Goal: Task Accomplishment & Management: Use online tool/utility

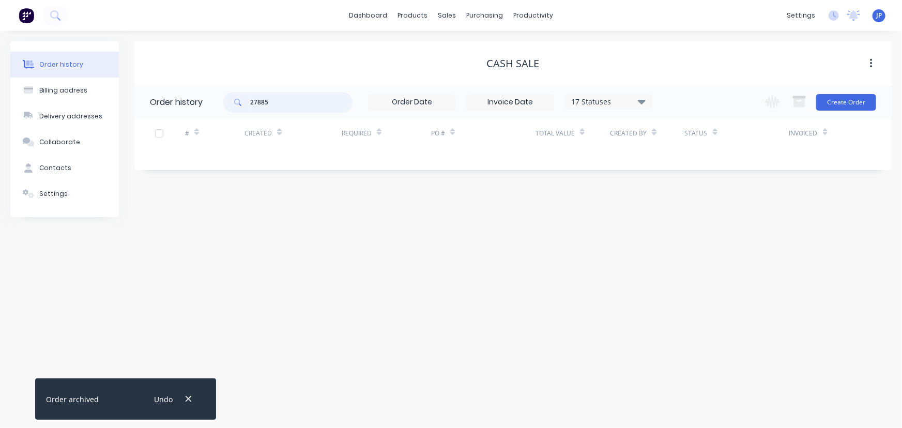
drag, startPoint x: 269, startPoint y: 101, endPoint x: 229, endPoint y: 99, distance: 39.8
click at [229, 99] on div "27885" at bounding box center [287, 102] width 129 height 21
type input "QU-9415"
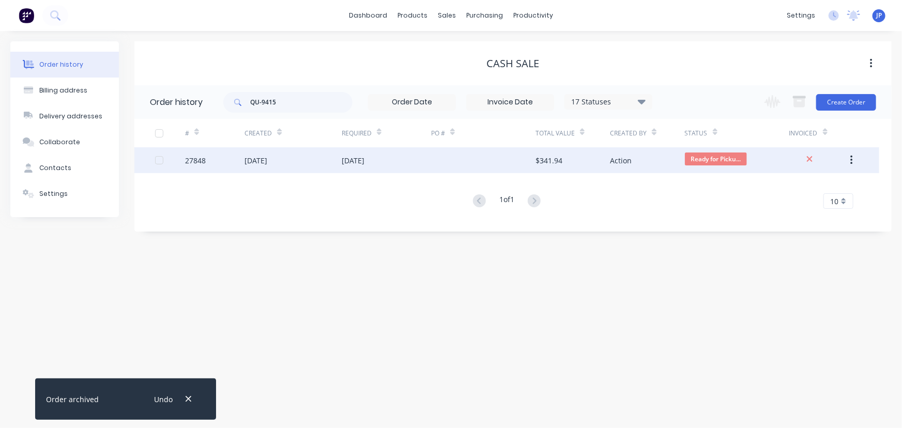
click at [261, 164] on div "[DATE]" at bounding box center [255, 160] width 23 height 11
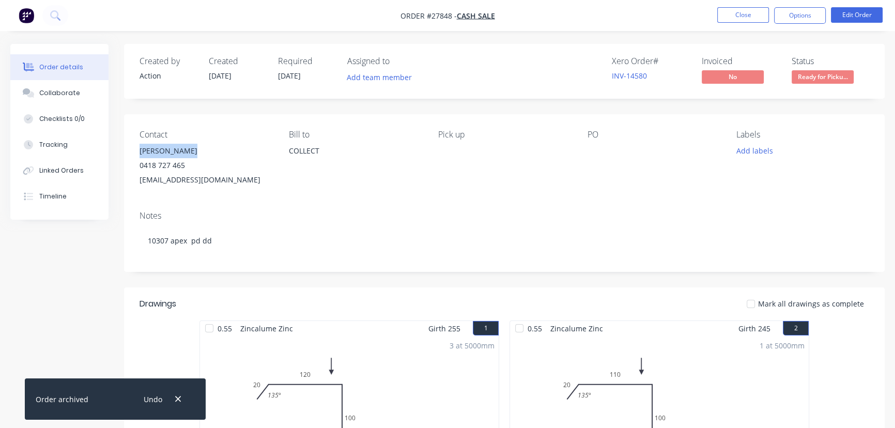
drag, startPoint x: 196, startPoint y: 144, endPoint x: 135, endPoint y: 147, distance: 61.1
click at [135, 147] on div "Contact [PERSON_NAME] [PHONE_NUMBER] [EMAIL_ADDRESS][DOMAIN_NAME] [PERSON_NAME]…" at bounding box center [504, 158] width 761 height 88
copy div "[PERSON_NAME]"
click at [798, 14] on button "Options" at bounding box center [800, 15] width 52 height 17
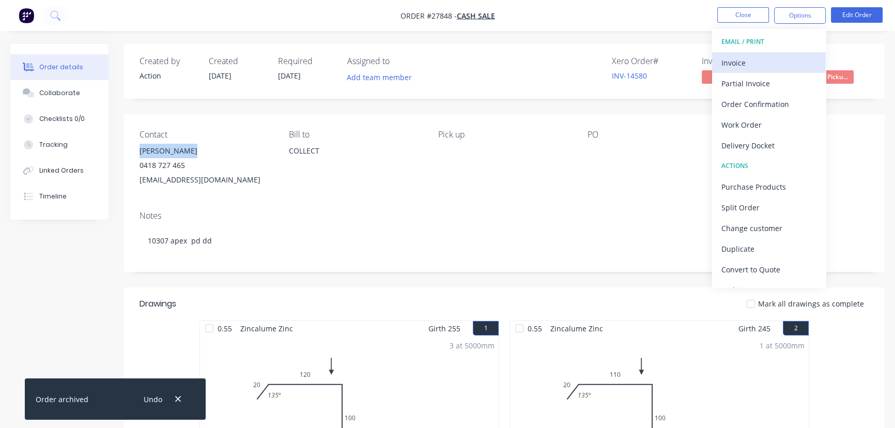
click at [733, 60] on div "Invoice" at bounding box center [768, 62] width 95 height 15
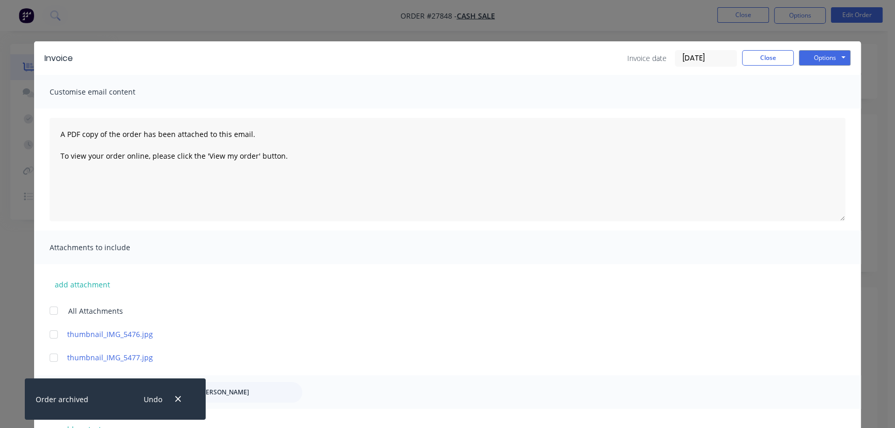
click at [720, 59] on input "[DATE]" at bounding box center [705, 59] width 61 height 16
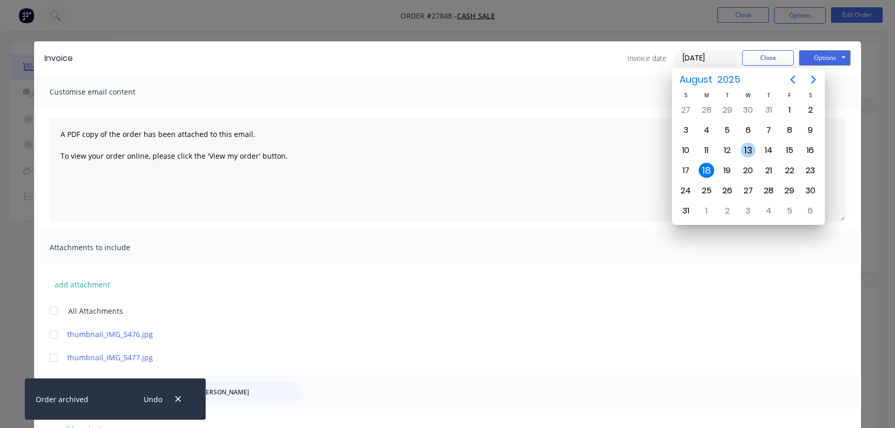
click at [749, 151] on div "13" at bounding box center [748, 151] width 16 height 16
type input "[DATE]"
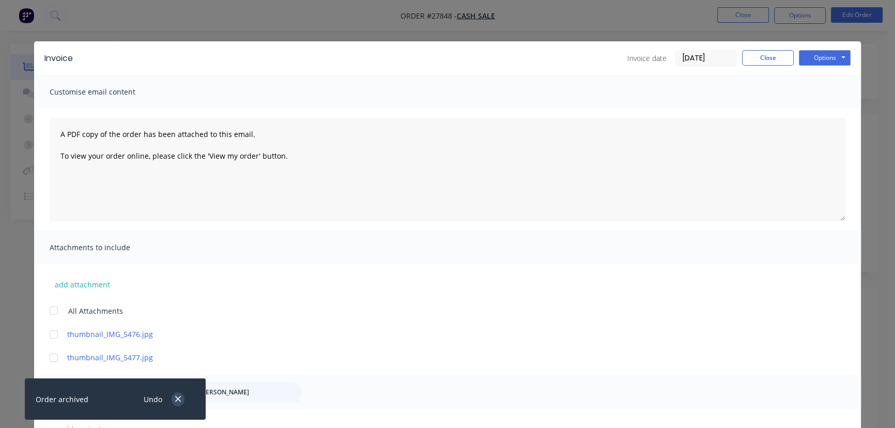
click at [177, 400] on icon "button" at bounding box center [178, 398] width 7 height 9
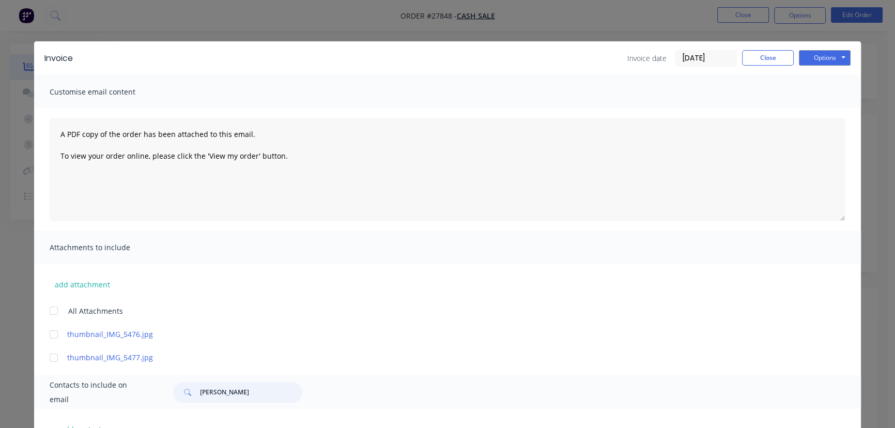
drag, startPoint x: 236, startPoint y: 393, endPoint x: 194, endPoint y: 393, distance: 41.9
click at [194, 393] on div "[PERSON_NAME]" at bounding box center [237, 392] width 129 height 21
paste input "[PERSON_NAME]"
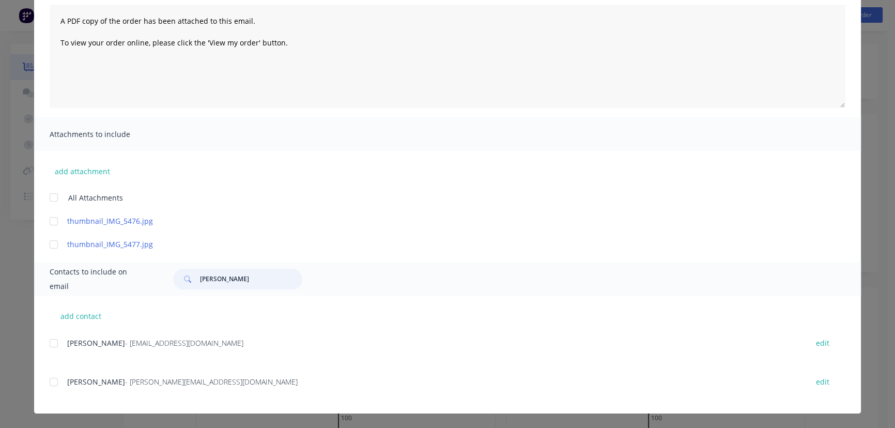
type input "[PERSON_NAME]"
drag, startPoint x: 211, startPoint y: 344, endPoint x: 64, endPoint y: 349, distance: 146.8
click at [64, 349] on div "[PERSON_NAME] - [EMAIL_ADDRESS][DOMAIN_NAME] edit" at bounding box center [455, 343] width 811 height 14
copy div "[PERSON_NAME] - [EMAIL_ADDRESS][DOMAIN_NAME]"
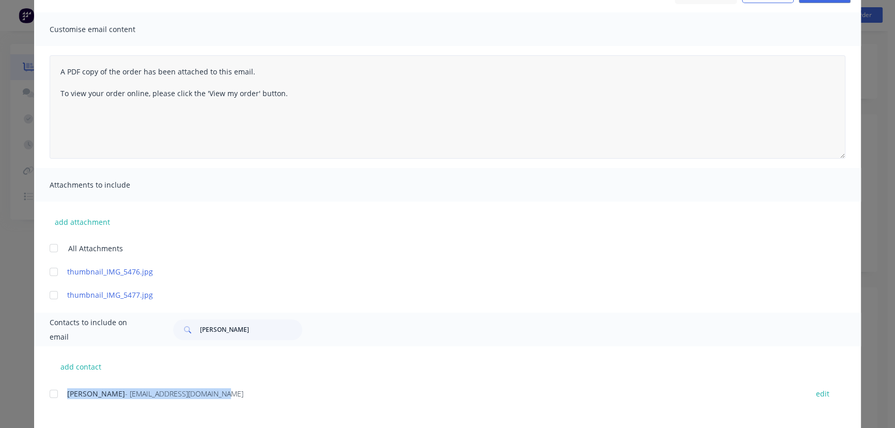
scroll to position [0, 0]
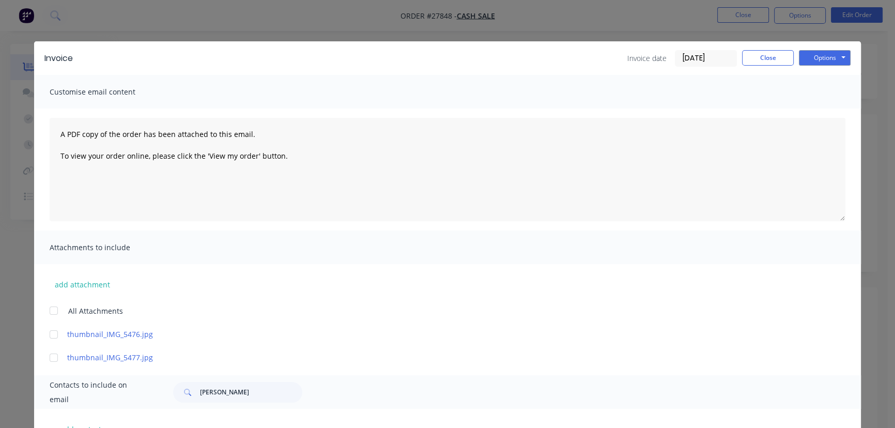
click at [813, 66] on div "Options Preview Print Email" at bounding box center [825, 58] width 52 height 17
click at [812, 60] on button "Options" at bounding box center [825, 58] width 52 height 16
click at [817, 92] on button "Print" at bounding box center [832, 93] width 66 height 17
click at [755, 56] on button "Close" at bounding box center [768, 58] width 52 height 16
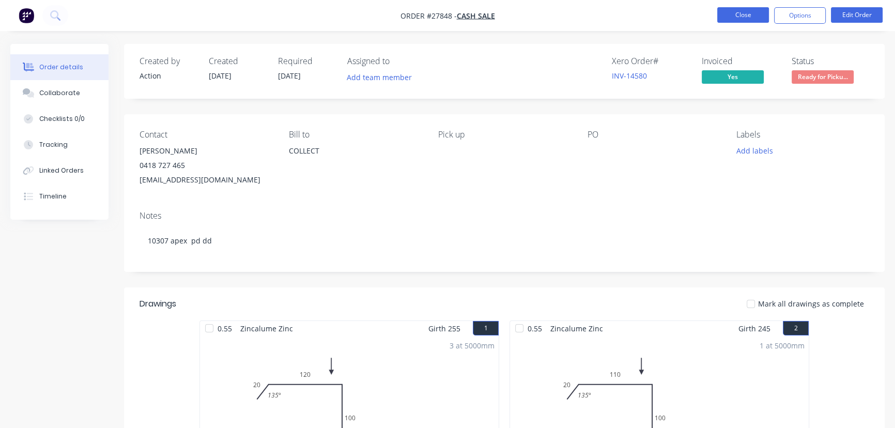
click at [734, 10] on button "Close" at bounding box center [743, 15] width 52 height 16
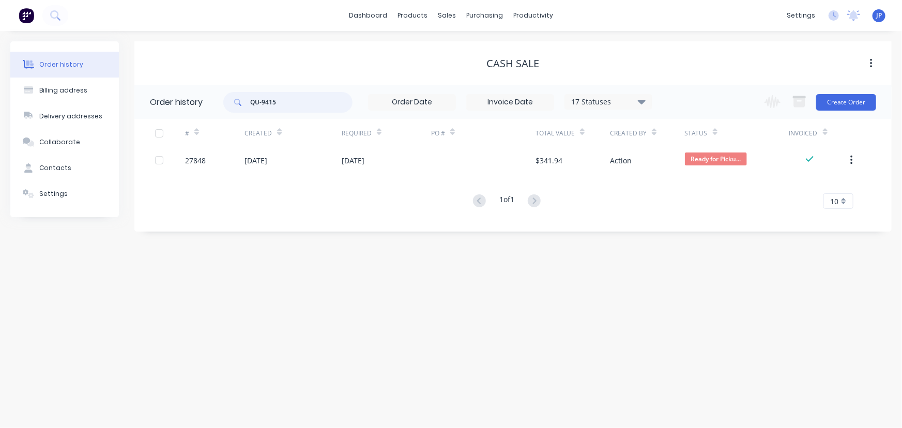
drag, startPoint x: 281, startPoint y: 104, endPoint x: 218, endPoint y: 117, distance: 63.7
click at [218, 117] on header "Order history QU-9415 17 Statuses Invoice Status Invoiced Not Invoiced Partial …" at bounding box center [512, 102] width 757 height 34
type input "27890"
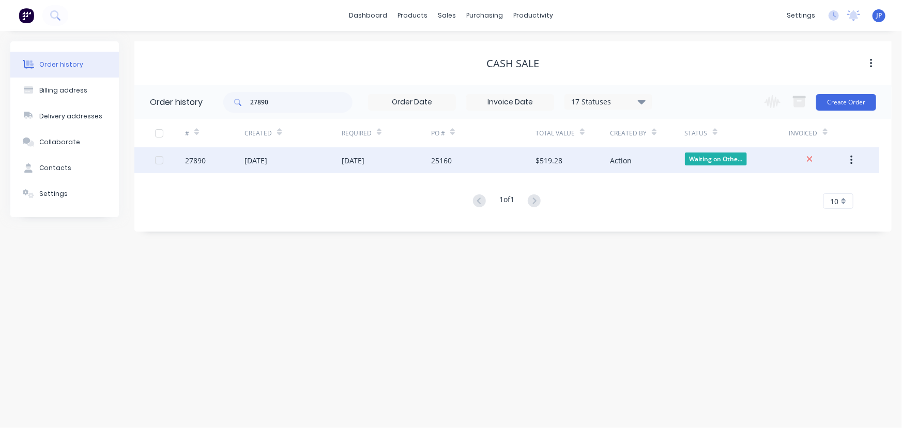
click at [249, 159] on div "[DATE]" at bounding box center [255, 160] width 23 height 11
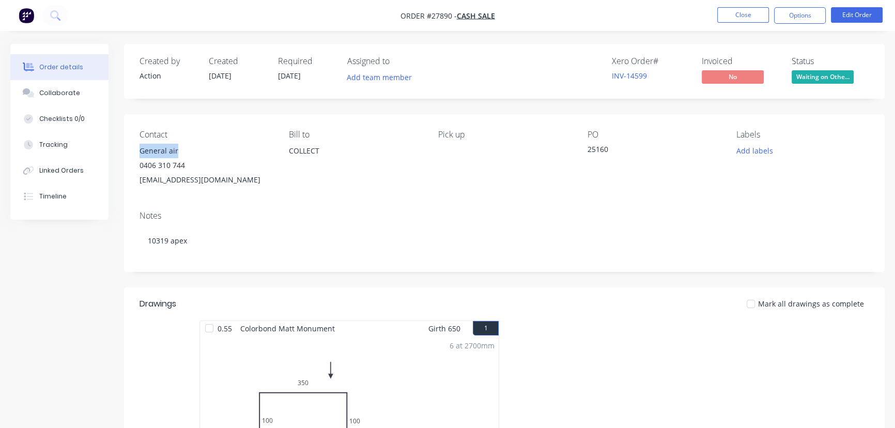
drag, startPoint x: 191, startPoint y: 153, endPoint x: 140, endPoint y: 157, distance: 51.8
click at [140, 157] on div "General air" at bounding box center [206, 151] width 133 height 14
copy div "General air"
click at [791, 16] on button "Options" at bounding box center [800, 15] width 52 height 17
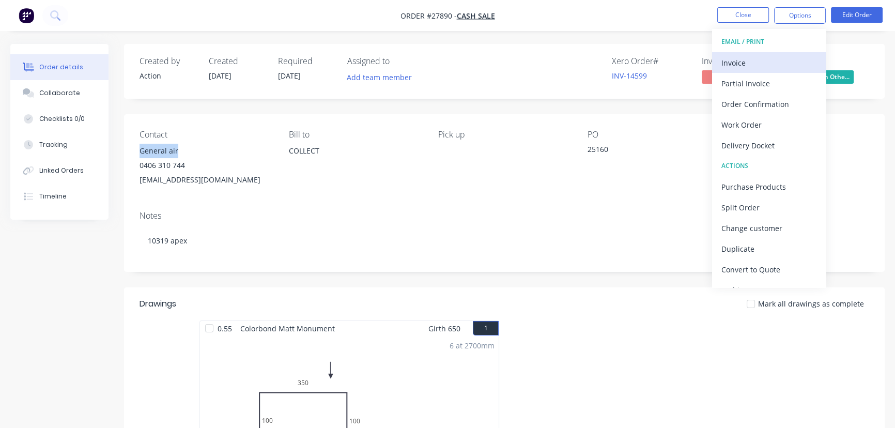
click at [760, 58] on div "Invoice" at bounding box center [768, 62] width 95 height 15
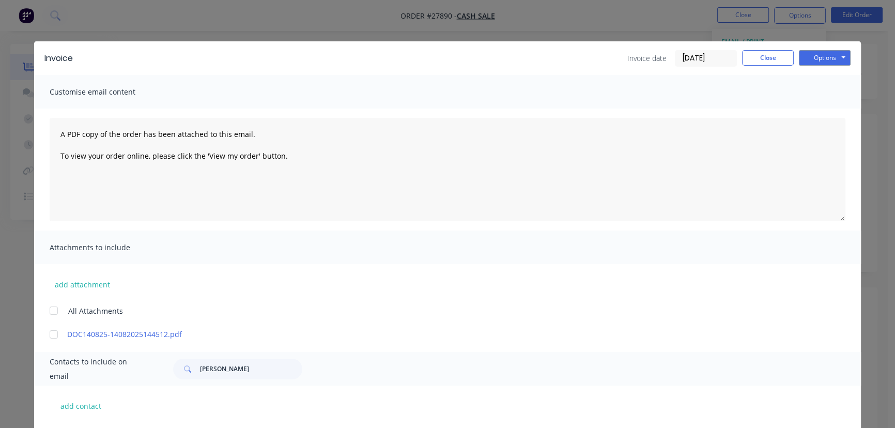
click at [707, 60] on input "[DATE]" at bounding box center [705, 59] width 61 height 16
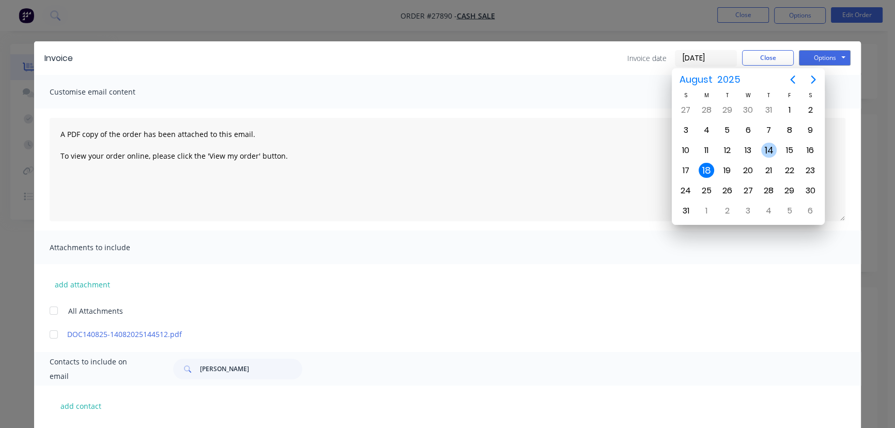
click at [768, 150] on div "14" at bounding box center [769, 151] width 16 height 16
type input "[DATE]"
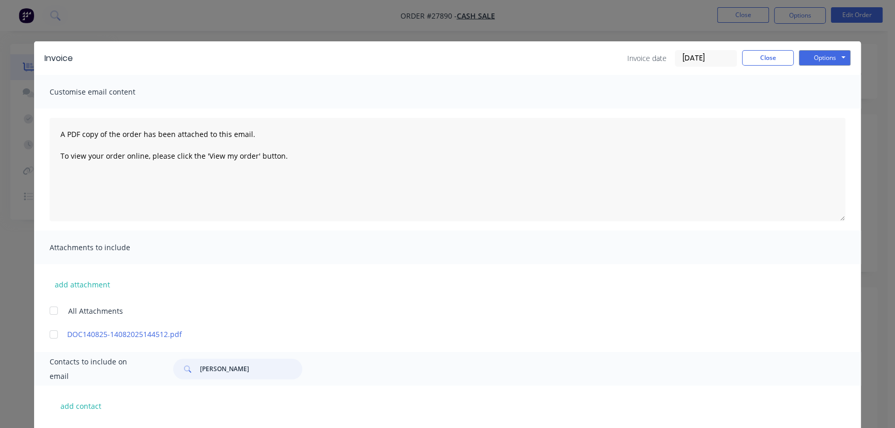
drag, startPoint x: 244, startPoint y: 371, endPoint x: 196, endPoint y: 367, distance: 48.2
click at [200, 367] on input "[PERSON_NAME]" at bounding box center [251, 369] width 102 height 21
paste input "General air"
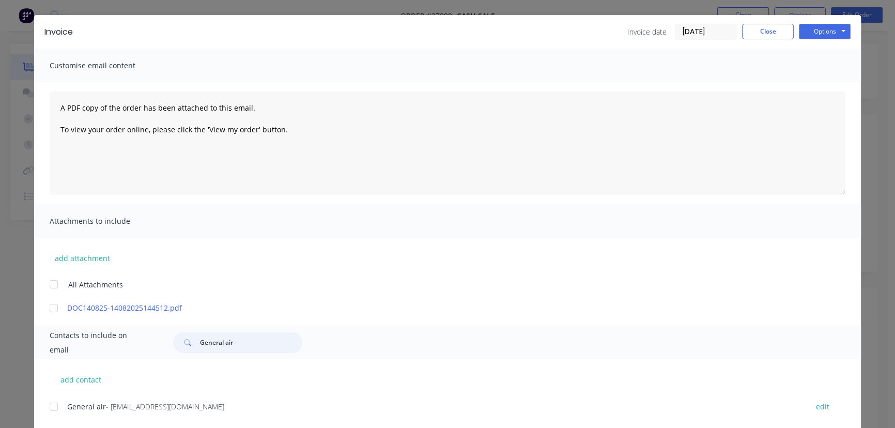
scroll to position [51, 0]
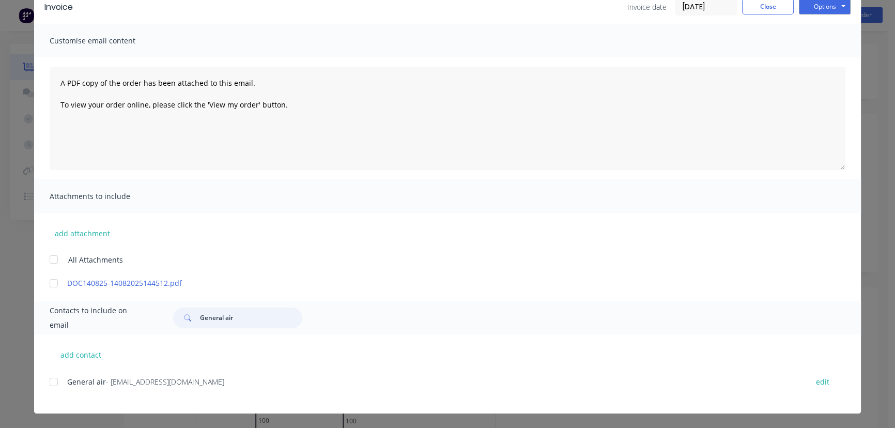
type input "General air"
drag, startPoint x: 204, startPoint y: 388, endPoint x: 55, endPoint y: 394, distance: 149.5
click at [55, 394] on div "General air - [EMAIL_ADDRESS][DOMAIN_NAME] edit" at bounding box center [455, 388] width 811 height 26
copy div "General air - [EMAIL_ADDRESS][DOMAIN_NAME]"
click at [824, 9] on button "Options" at bounding box center [825, 7] width 52 height 16
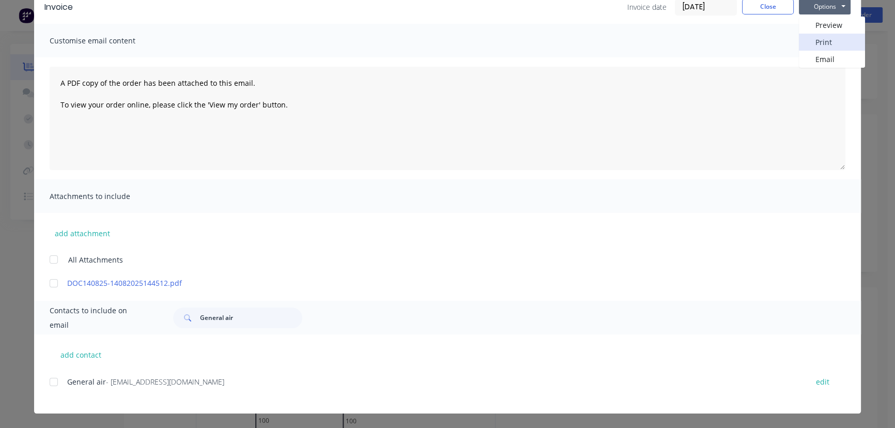
click at [822, 40] on button "Print" at bounding box center [832, 42] width 66 height 17
click at [761, 10] on button "Close" at bounding box center [768, 7] width 52 height 16
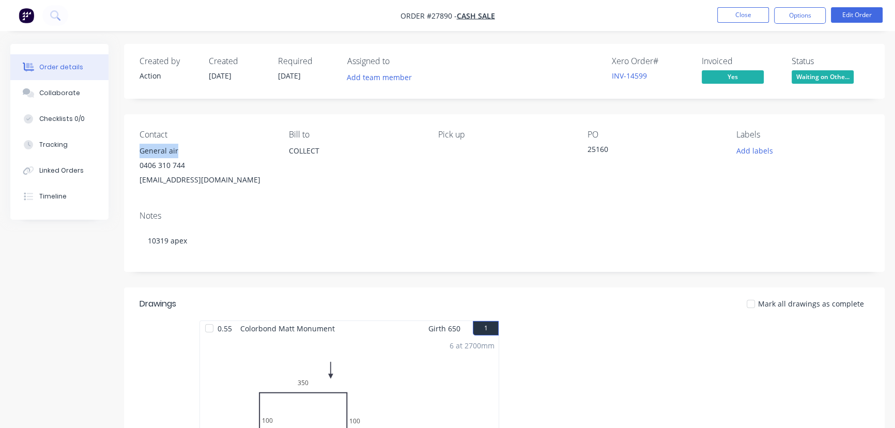
drag, startPoint x: 186, startPoint y: 147, endPoint x: 130, endPoint y: 144, distance: 55.9
click at [130, 144] on div "Contact General air [PHONE_NUMBER] [EMAIL_ADDRESS][DOMAIN_NAME] Bill to COLLECT…" at bounding box center [504, 158] width 761 height 88
copy div "General air"
drag, startPoint x: 248, startPoint y: 190, endPoint x: 126, endPoint y: 191, distance: 122.5
click at [126, 191] on div "Contact General air [PHONE_NUMBER] [EMAIL_ADDRESS][DOMAIN_NAME] Bill to COLLECT…" at bounding box center [504, 158] width 761 height 88
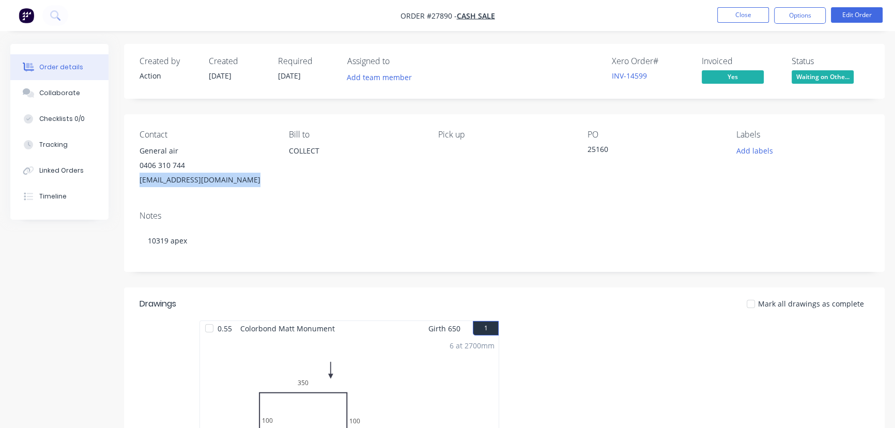
copy div "[EMAIL_ADDRESS][DOMAIN_NAME]"
click at [720, 10] on button "Close" at bounding box center [743, 15] width 52 height 16
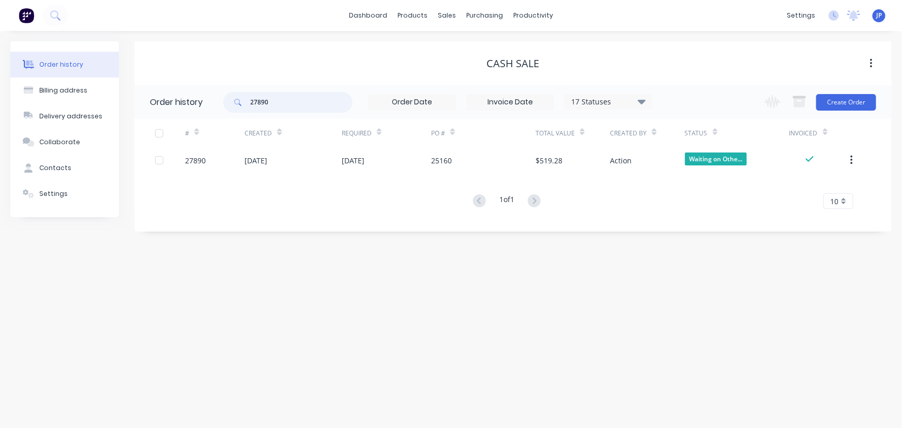
drag, startPoint x: 290, startPoint y: 97, endPoint x: 202, endPoint y: 103, distance: 89.1
click at [202, 103] on header "Order history 27890 17 Statuses Invoice Status Invoiced Not Invoiced Partial Or…" at bounding box center [512, 102] width 757 height 34
type input "QU-9370"
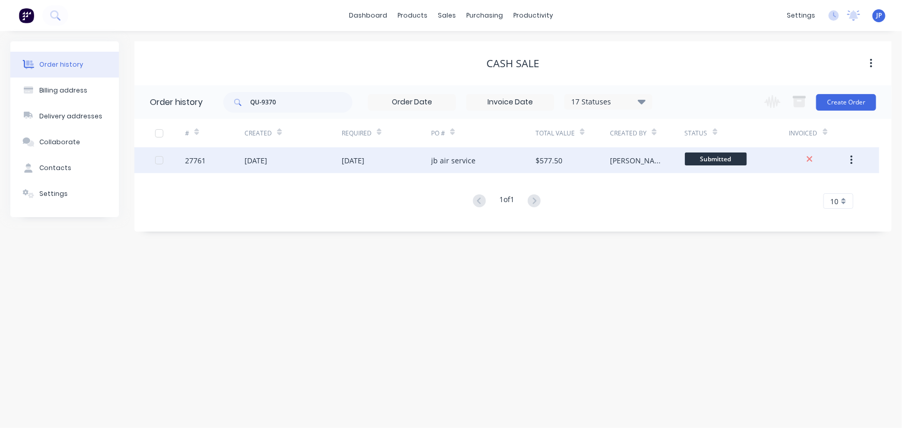
click at [267, 160] on div "[DATE]" at bounding box center [255, 160] width 23 height 11
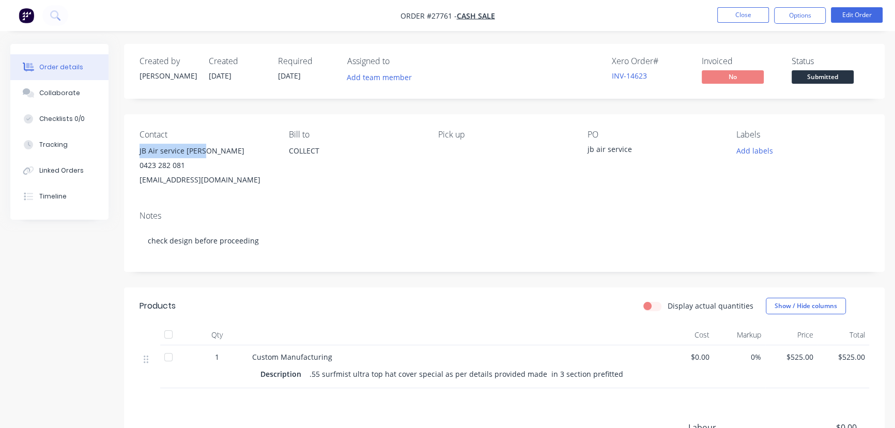
drag, startPoint x: 212, startPoint y: 148, endPoint x: 128, endPoint y: 150, distance: 84.8
click at [128, 150] on div "Contact JB Air service [PERSON_NAME] 0423 282 081 [EMAIL_ADDRESS][DOMAIN_NAME] …" at bounding box center [504, 158] width 761 height 88
copy div "JB Air service [PERSON_NAME]"
click at [798, 14] on button "Options" at bounding box center [800, 15] width 52 height 17
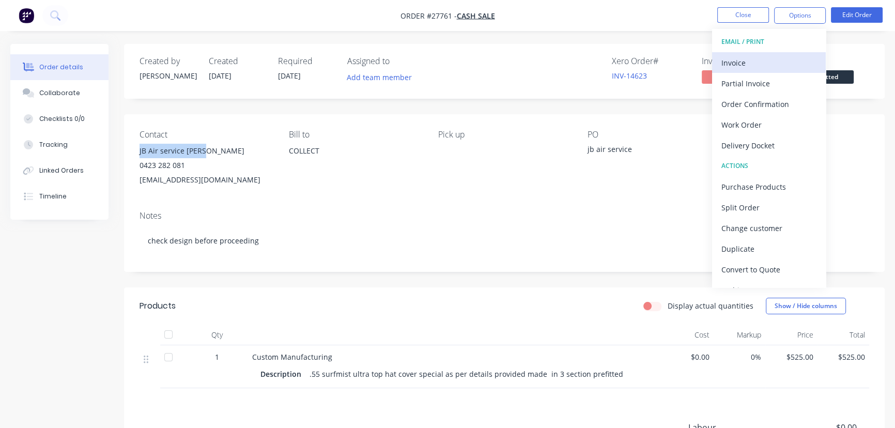
click at [736, 63] on div "Invoice" at bounding box center [768, 62] width 95 height 15
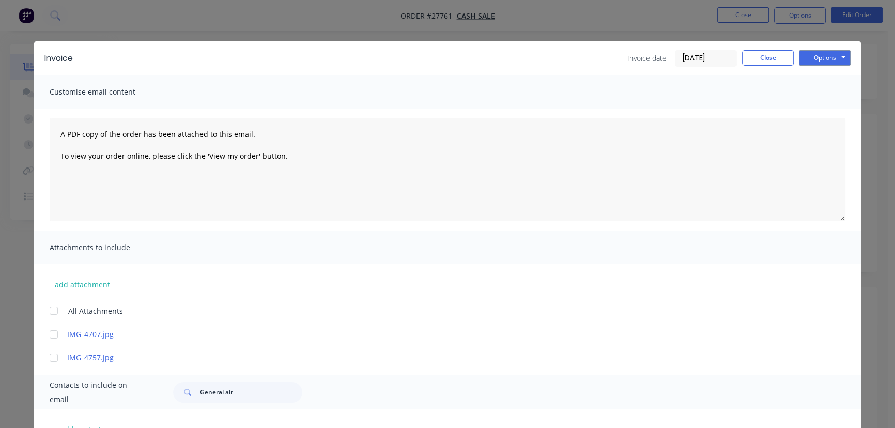
click at [721, 60] on input "[DATE]" at bounding box center [705, 59] width 61 height 16
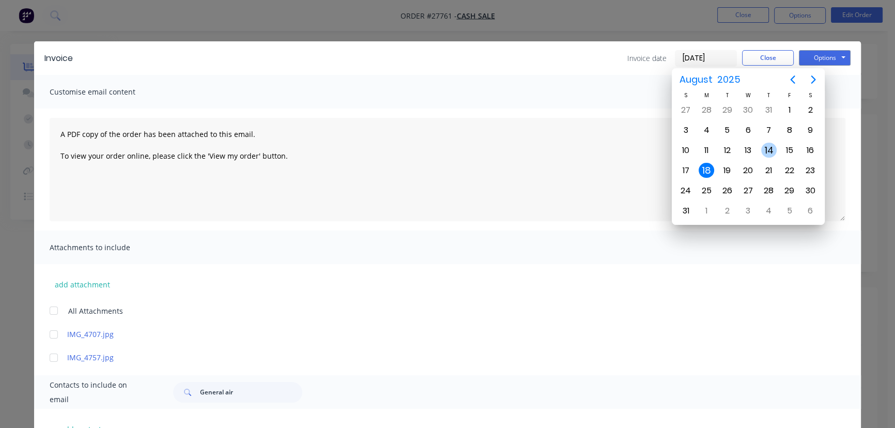
click at [765, 146] on div "14" at bounding box center [769, 151] width 16 height 16
type input "[DATE]"
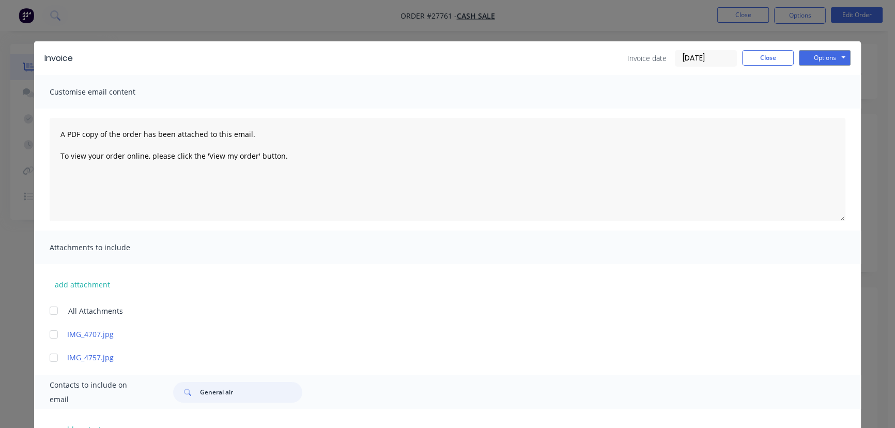
drag, startPoint x: 229, startPoint y: 394, endPoint x: 192, endPoint y: 394, distance: 36.7
click at [193, 394] on div "General air" at bounding box center [237, 392] width 129 height 21
paste input "JB Air service [PERSON_NAME]"
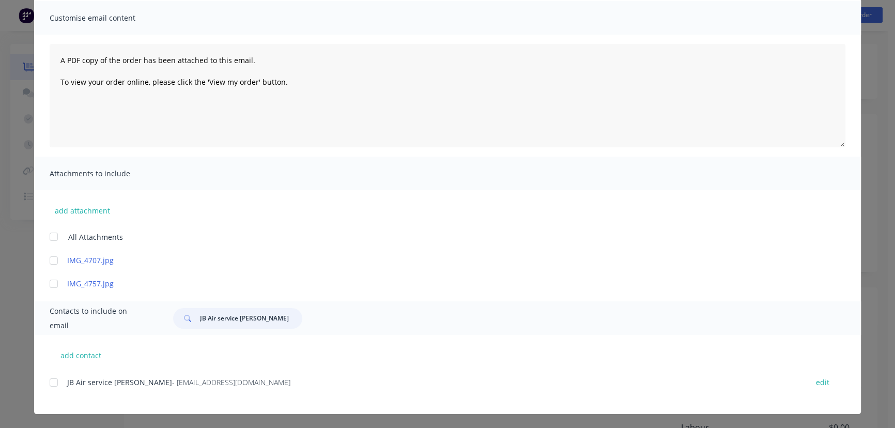
type input "JB Air service [PERSON_NAME]"
drag, startPoint x: 190, startPoint y: 382, endPoint x: 54, endPoint y: 391, distance: 136.2
click at [54, 389] on div "JB Air service [PERSON_NAME] - [EMAIL_ADDRESS][DOMAIN_NAME] edit" at bounding box center [455, 382] width 811 height 14
copy div "JB Air service [PERSON_NAME] - [EMAIL_ADDRESS][DOMAIN_NAME]"
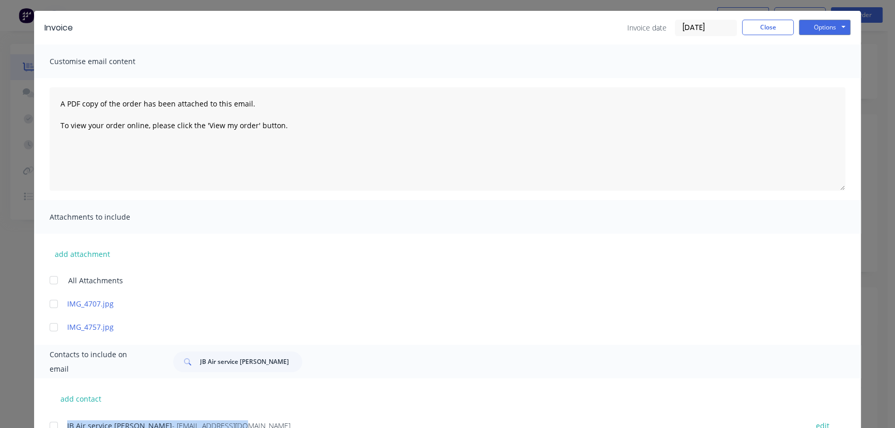
scroll to position [0, 0]
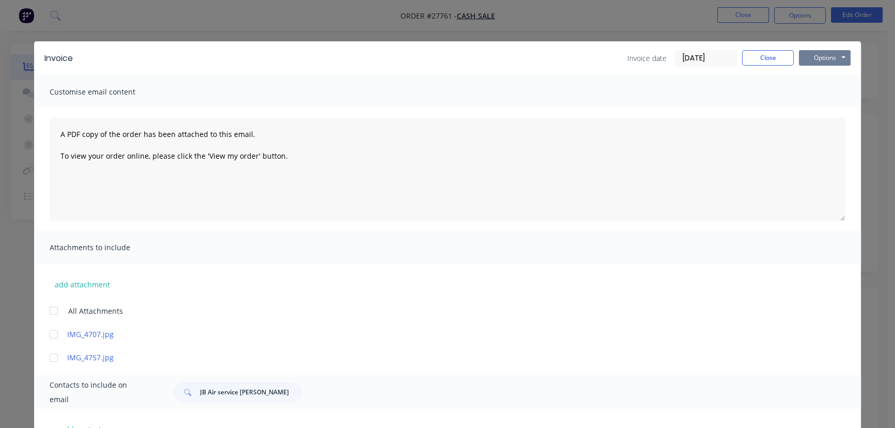
click at [821, 54] on button "Options" at bounding box center [825, 58] width 52 height 16
click at [816, 95] on button "Print" at bounding box center [832, 93] width 66 height 17
click at [748, 56] on button "Close" at bounding box center [768, 58] width 52 height 16
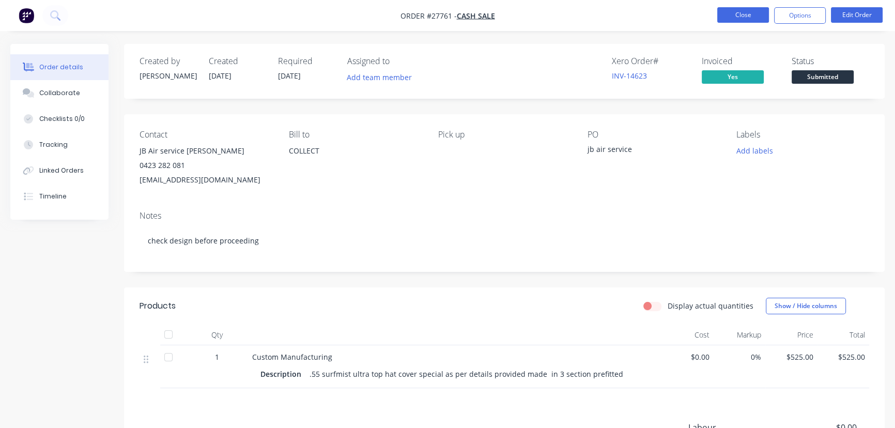
click at [746, 13] on button "Close" at bounding box center [743, 15] width 52 height 16
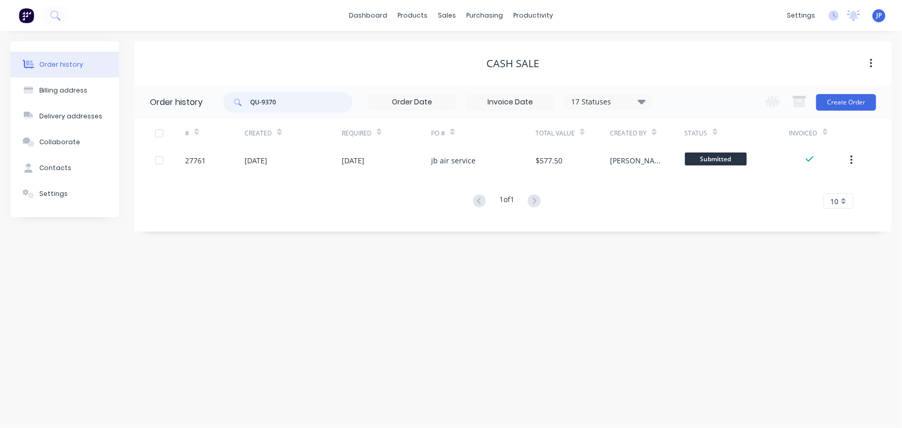
drag, startPoint x: 262, startPoint y: 101, endPoint x: 297, endPoint y: 106, distance: 35.0
click at [297, 106] on input "QU-9370" at bounding box center [301, 102] width 102 height 21
type input "QU-9405"
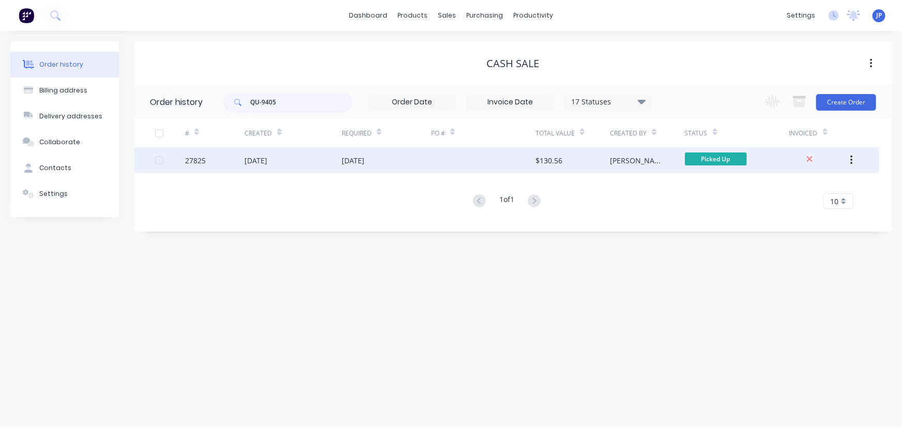
click at [296, 163] on div "[DATE]" at bounding box center [292, 160] width 97 height 26
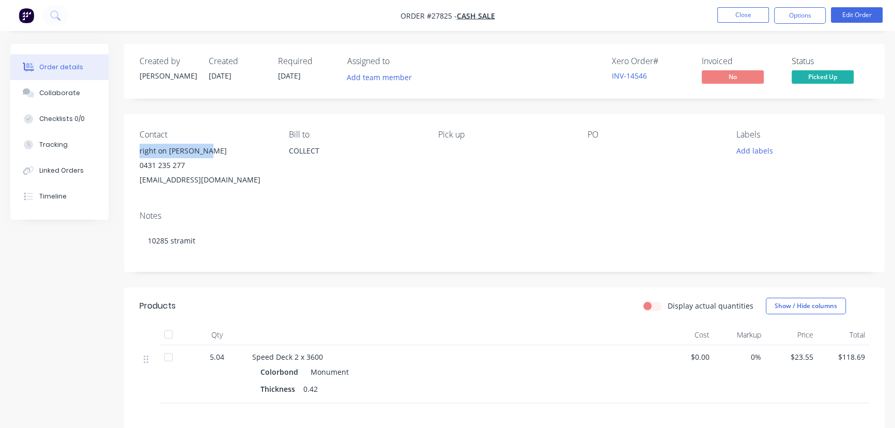
drag, startPoint x: 216, startPoint y: 150, endPoint x: 132, endPoint y: 145, distance: 84.4
click at [132, 145] on div "Contact right on [PERSON_NAME] 0431 235 277 [EMAIL_ADDRESS][DOMAIN_NAME] [PERSO…" at bounding box center [504, 158] width 761 height 88
click at [166, 147] on div "right on [PERSON_NAME]" at bounding box center [206, 151] width 133 height 14
drag, startPoint x: 211, startPoint y: 151, endPoint x: 135, endPoint y: 151, distance: 75.4
click at [135, 151] on div "Contact right on [PERSON_NAME] 0431 235 277 [EMAIL_ADDRESS][DOMAIN_NAME] [PERSO…" at bounding box center [504, 158] width 761 height 88
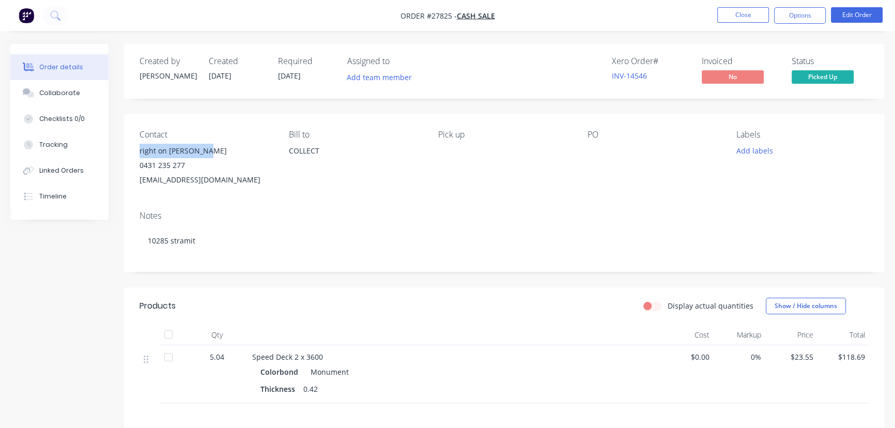
copy div "right on [PERSON_NAME]"
click at [803, 16] on button "Options" at bounding box center [800, 15] width 52 height 17
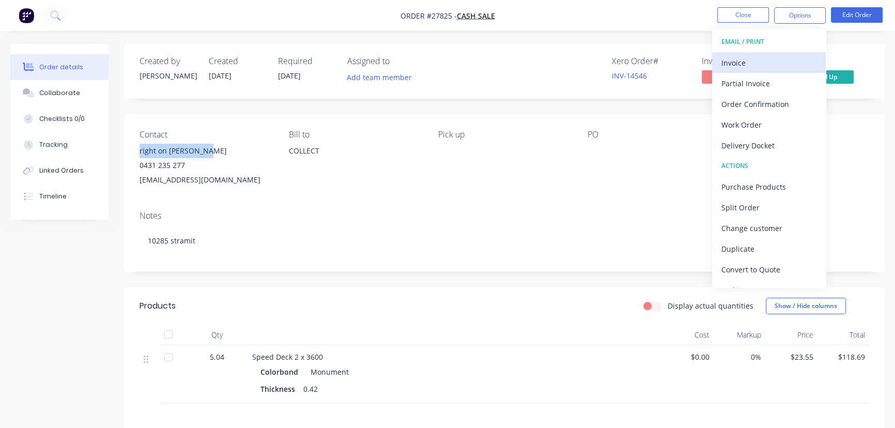
click at [746, 60] on div "Invoice" at bounding box center [768, 62] width 95 height 15
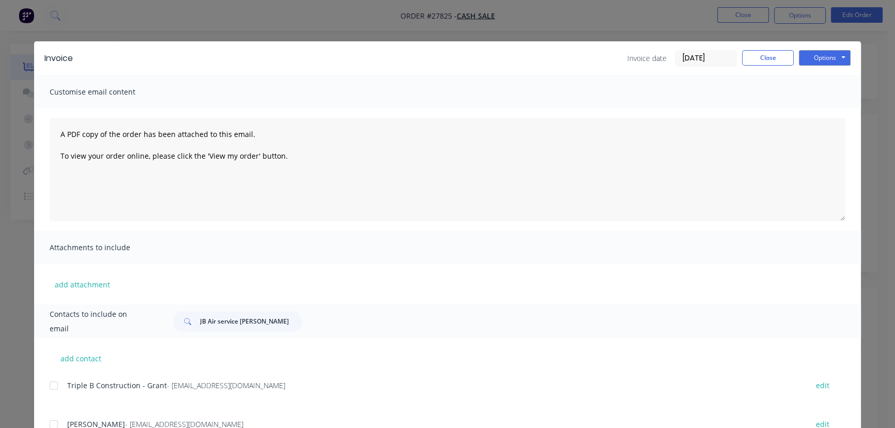
click at [715, 61] on input "[DATE]" at bounding box center [705, 59] width 61 height 16
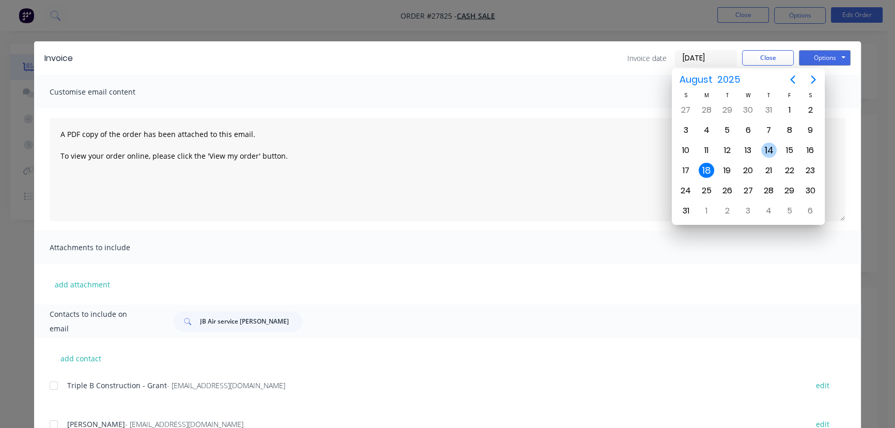
drag, startPoint x: 773, startPoint y: 149, endPoint x: 751, endPoint y: 148, distance: 21.7
click at [771, 149] on div "14" at bounding box center [769, 151] width 16 height 16
type input "[DATE]"
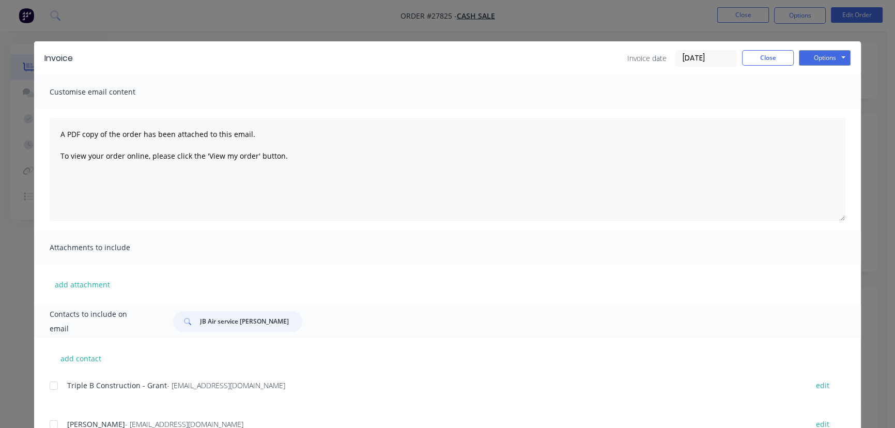
drag, startPoint x: 261, startPoint y: 323, endPoint x: 188, endPoint y: 327, distance: 73.5
click at [188, 327] on div "JB Air service [PERSON_NAME]" at bounding box center [237, 321] width 129 height 21
paste input "right on [PERSON_NAME]"
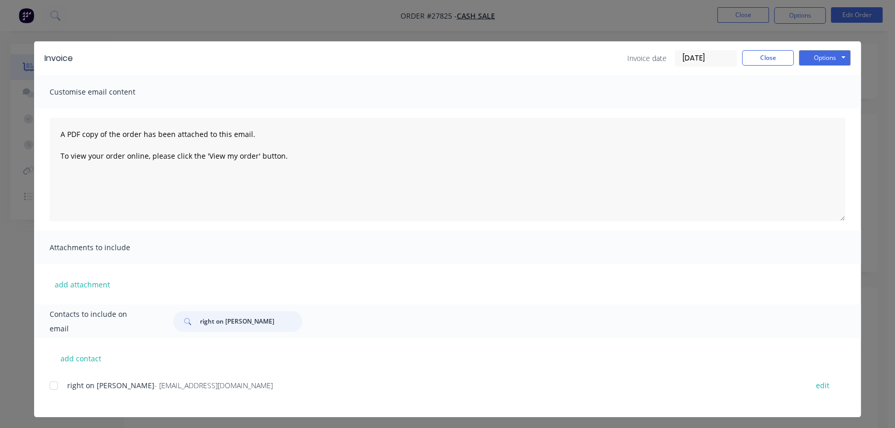
type input "right on [PERSON_NAME]"
drag, startPoint x: 222, startPoint y: 385, endPoint x: 59, endPoint y: 395, distance: 163.6
click at [59, 392] on div "right on [PERSON_NAME] - [PERSON_NAME][EMAIL_ADDRESS][DOMAIN_NAME] edit" at bounding box center [455, 385] width 811 height 14
copy div "right on [PERSON_NAME] - [PERSON_NAME][EMAIL_ADDRESS][DOMAIN_NAME]"
click at [761, 60] on button "Close" at bounding box center [768, 58] width 52 height 16
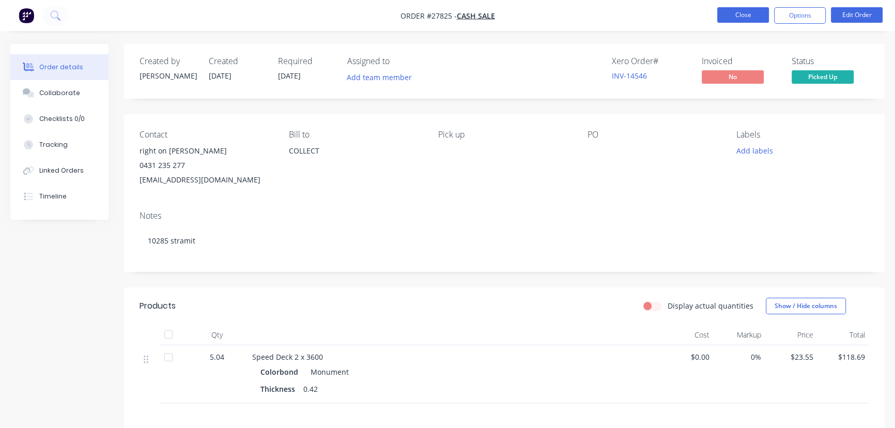
click at [746, 12] on button "Close" at bounding box center [743, 15] width 52 height 16
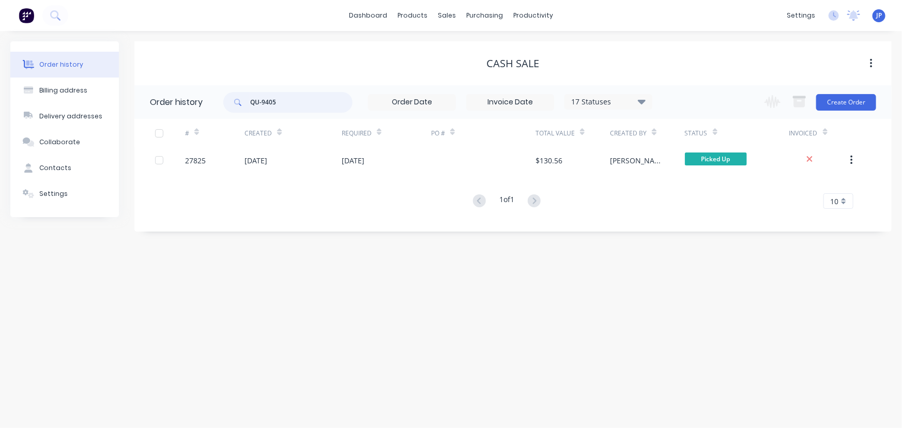
drag, startPoint x: 293, startPoint y: 103, endPoint x: 232, endPoint y: 103, distance: 61.0
click at [232, 103] on div "QU-9405" at bounding box center [287, 102] width 129 height 21
type input "27879"
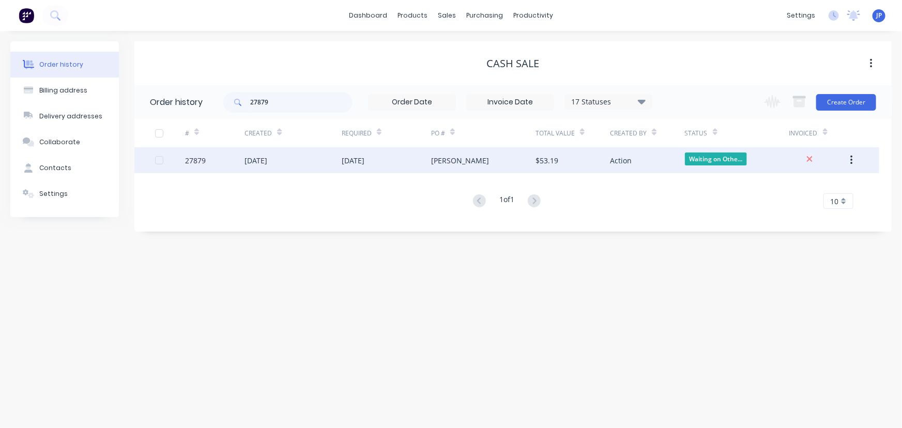
click at [254, 158] on div "[DATE]" at bounding box center [255, 160] width 23 height 11
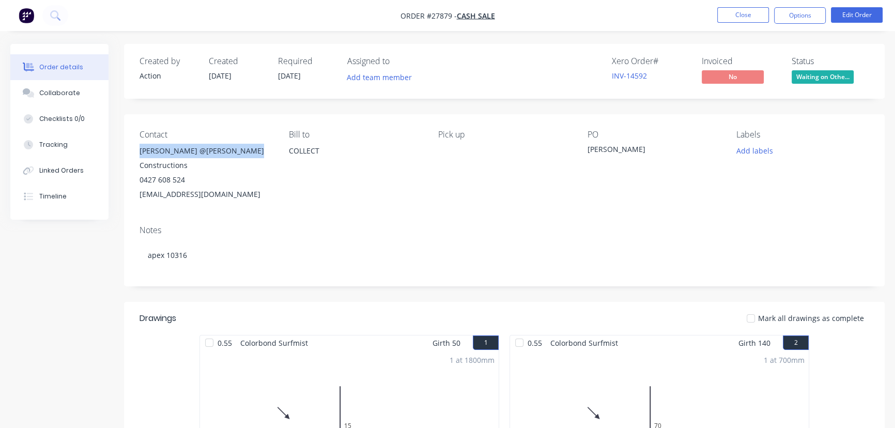
drag, startPoint x: 248, startPoint y: 150, endPoint x: 133, endPoint y: 153, distance: 115.3
click at [133, 153] on div "Contact [PERSON_NAME] @[PERSON_NAME] Constructions 0427 608 524 [EMAIL_ADDRESS]…" at bounding box center [504, 165] width 761 height 103
drag, startPoint x: 787, startPoint y: 19, endPoint x: 778, endPoint y: 26, distance: 11.8
click at [787, 18] on button "Options" at bounding box center [800, 15] width 52 height 17
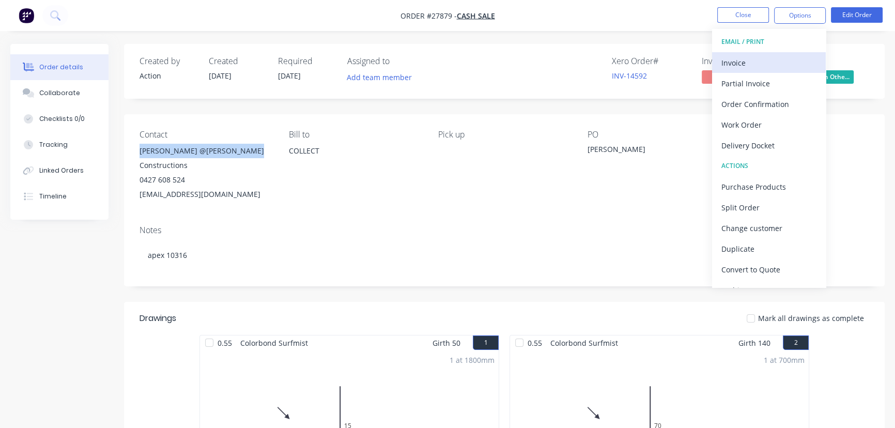
click at [755, 69] on div "Invoice" at bounding box center [768, 62] width 95 height 15
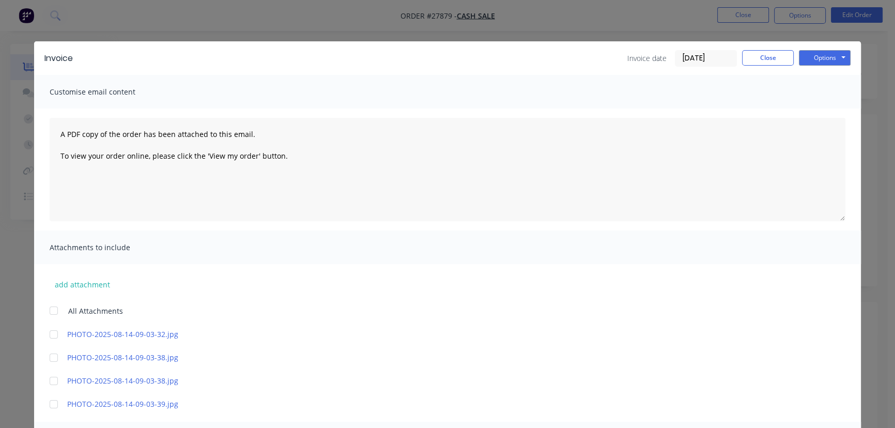
click at [717, 58] on input "[DATE]" at bounding box center [705, 59] width 61 height 16
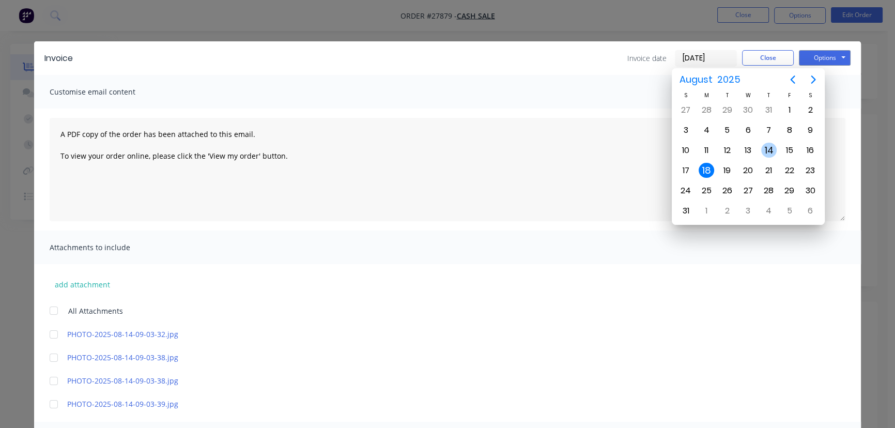
click at [765, 151] on div "14" at bounding box center [769, 151] width 16 height 16
type input "[DATE]"
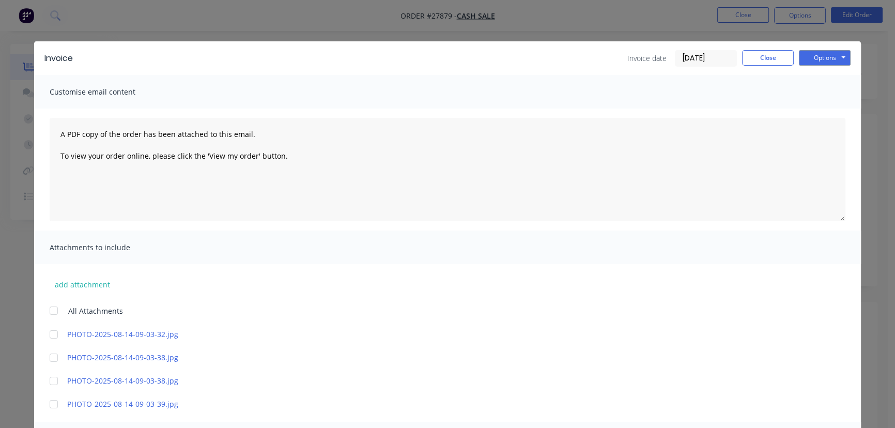
scroll to position [141, 0]
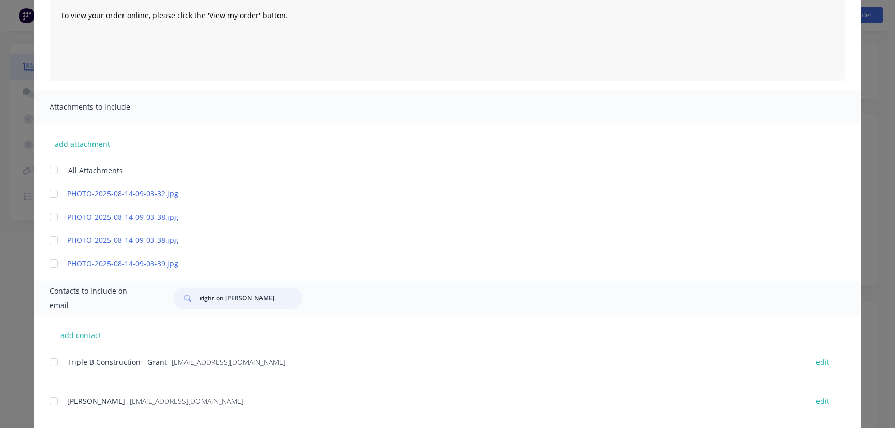
drag, startPoint x: 260, startPoint y: 301, endPoint x: 187, endPoint y: 304, distance: 72.9
click at [187, 304] on div "right on [PERSON_NAME]" at bounding box center [237, 298] width 129 height 21
paste input "[PERSON_NAME] @[PERSON_NAME] Constructions"
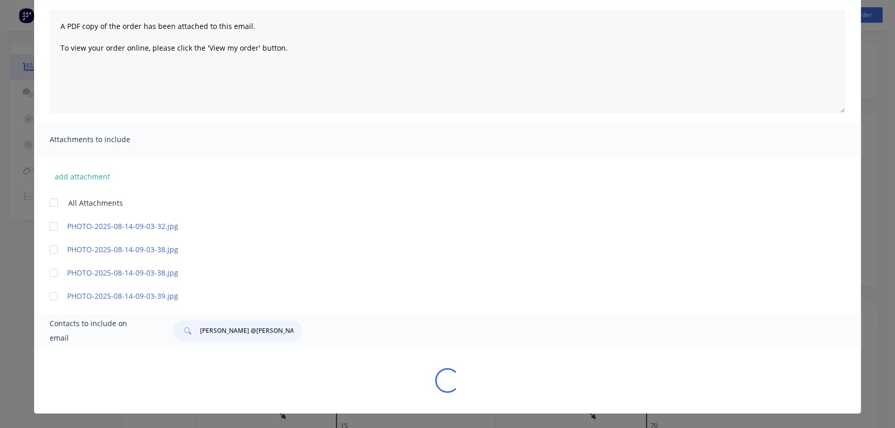
scroll to position [120, 0]
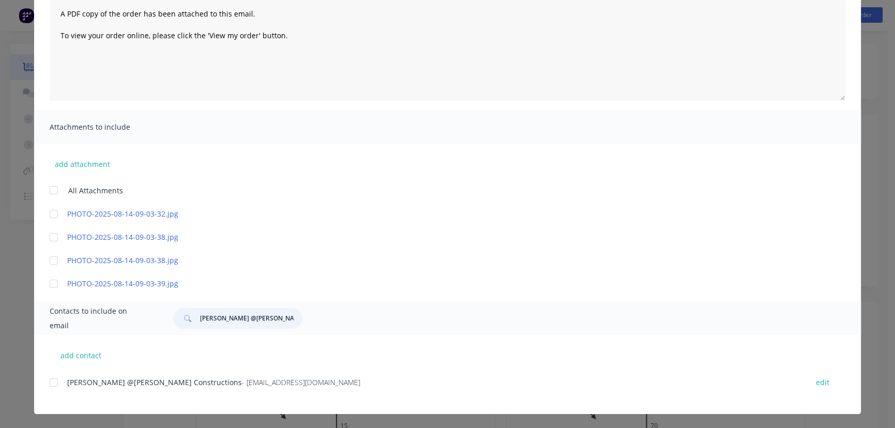
type input "[PERSON_NAME] @[PERSON_NAME] Constructions"
drag, startPoint x: 279, startPoint y: 386, endPoint x: 52, endPoint y: 388, distance: 227.4
click at [52, 388] on div "[PERSON_NAME] @[PERSON_NAME] Constructions - [EMAIL_ADDRESS][DOMAIN_NAME] edit" at bounding box center [455, 382] width 811 height 14
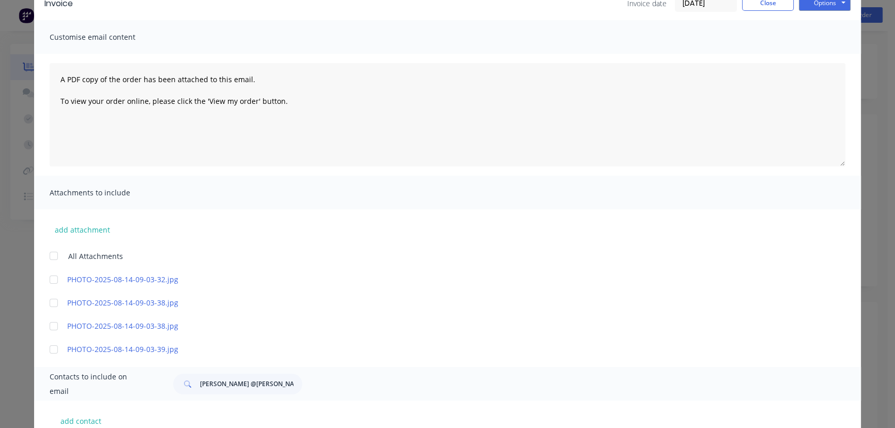
scroll to position [0, 0]
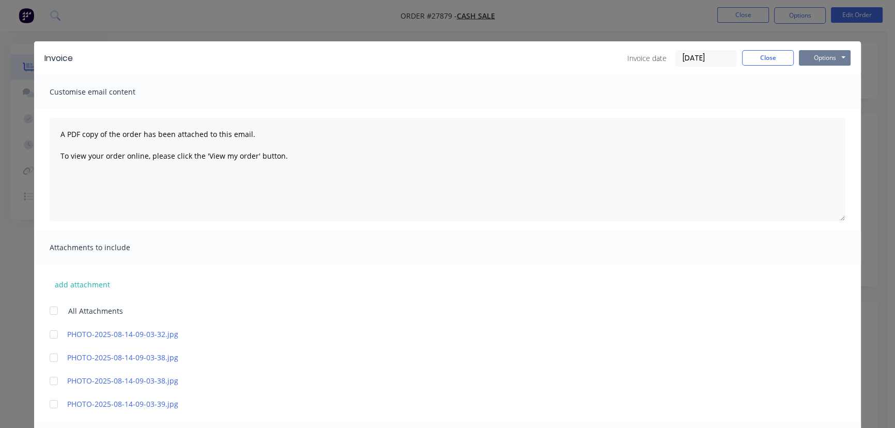
drag, startPoint x: 826, startPoint y: 60, endPoint x: 826, endPoint y: 67, distance: 6.2
click at [826, 61] on button "Options" at bounding box center [825, 58] width 52 height 16
click at [827, 94] on button "Print" at bounding box center [832, 93] width 66 height 17
click at [758, 52] on button "Close" at bounding box center [768, 58] width 52 height 16
